Goal: Task Accomplishment & Management: Manage account settings

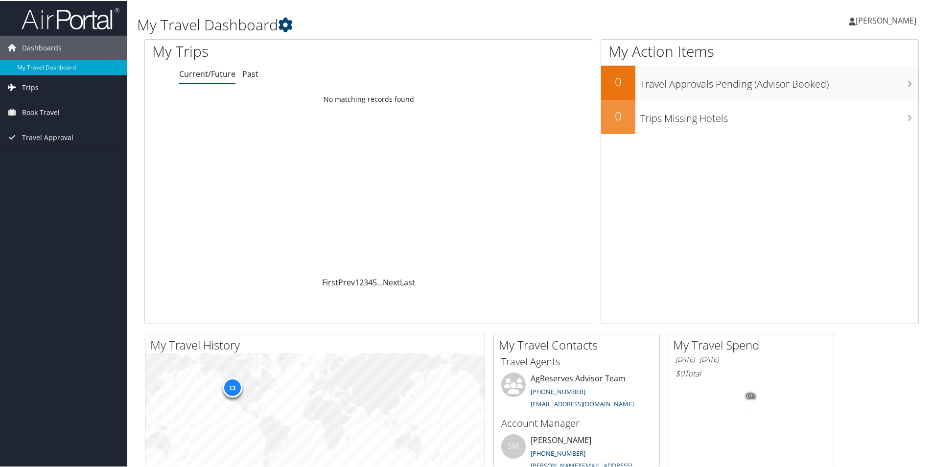
click at [32, 84] on span "Trips" at bounding box center [30, 86] width 17 height 24
click at [31, 156] on span "Book Travel" at bounding box center [41, 155] width 38 height 24
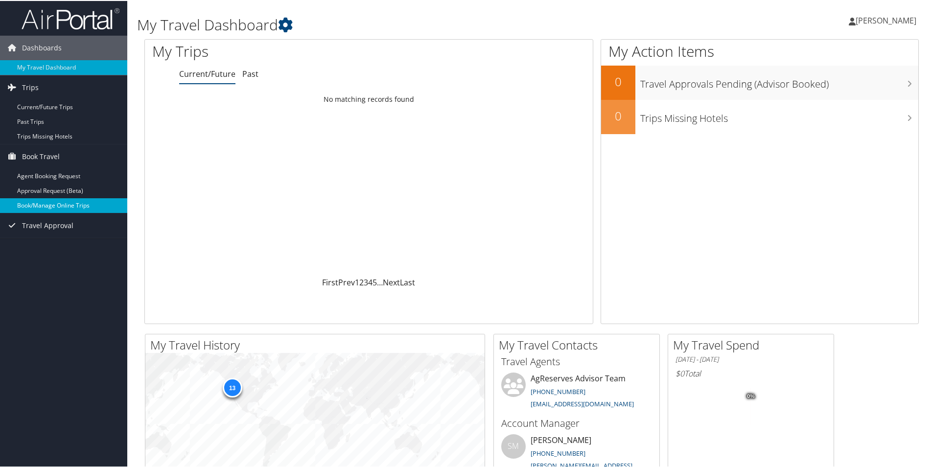
click at [40, 207] on link "Book/Manage Online Trips" at bounding box center [63, 204] width 127 height 15
click at [37, 205] on link "Book/Manage Online Trips" at bounding box center [63, 204] width 127 height 15
click at [885, 20] on span "[PERSON_NAME]" at bounding box center [886, 19] width 61 height 11
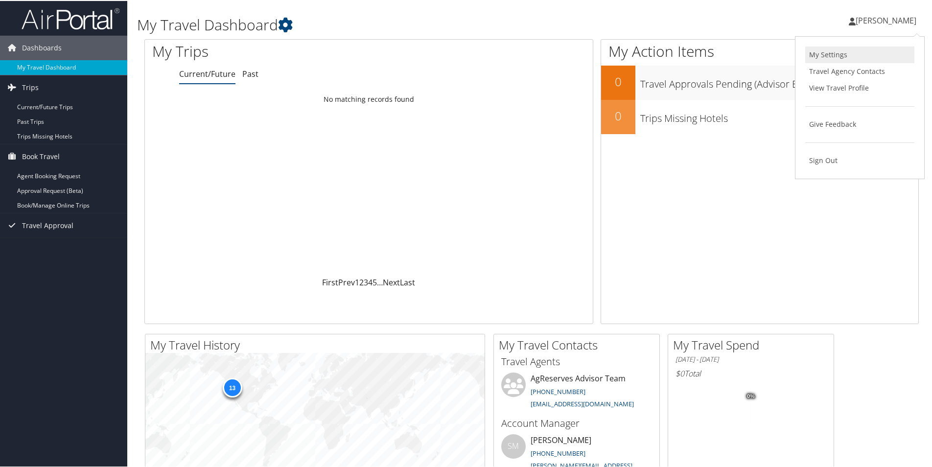
click at [829, 50] on link "My Settings" at bounding box center [859, 54] width 109 height 17
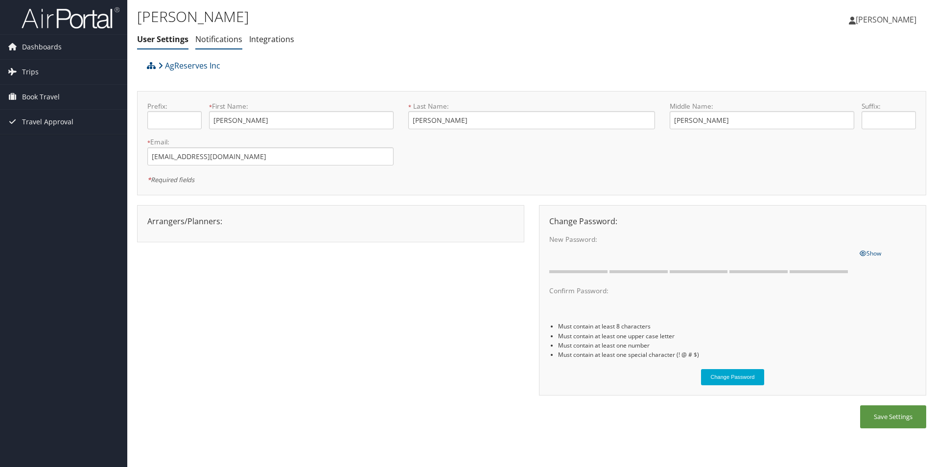
click at [232, 38] on link "Notifications" at bounding box center [218, 39] width 47 height 11
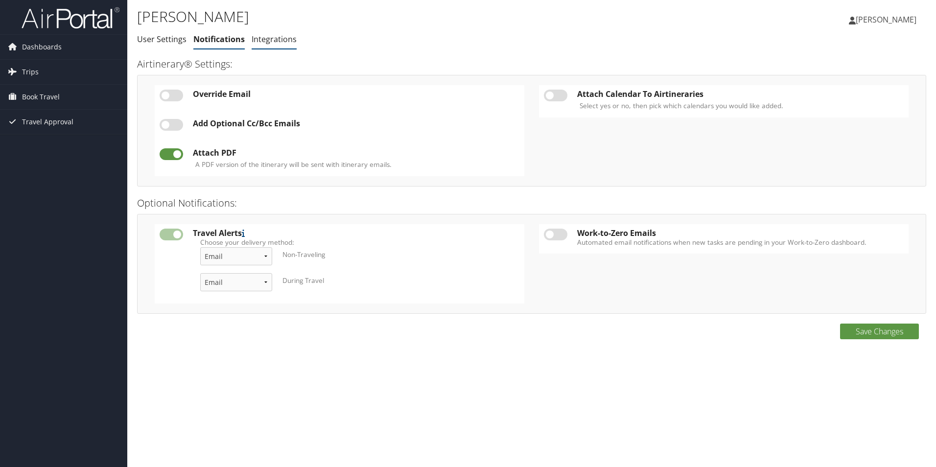
click at [276, 40] on link "Integrations" at bounding box center [274, 39] width 45 height 11
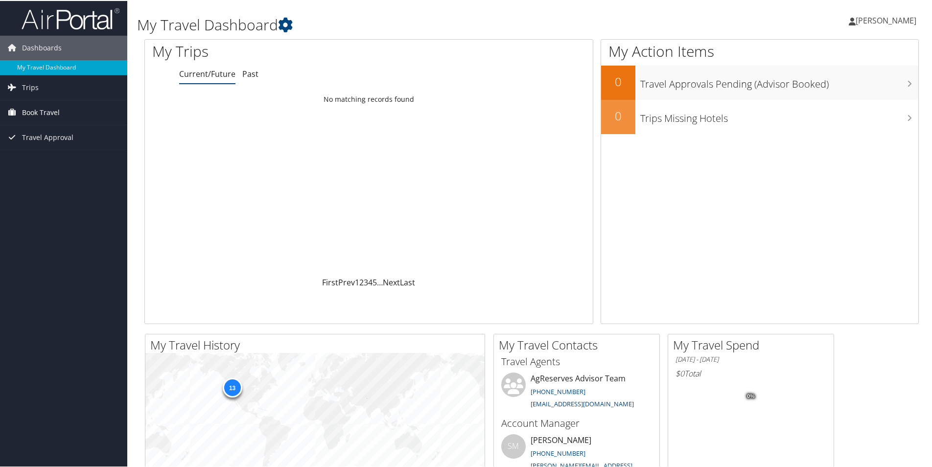
click at [38, 112] on span "Book Travel" at bounding box center [41, 111] width 38 height 24
click at [48, 160] on link "Book/Manage Online Trips" at bounding box center [63, 160] width 127 height 15
